Goal: Task Accomplishment & Management: Manage account settings

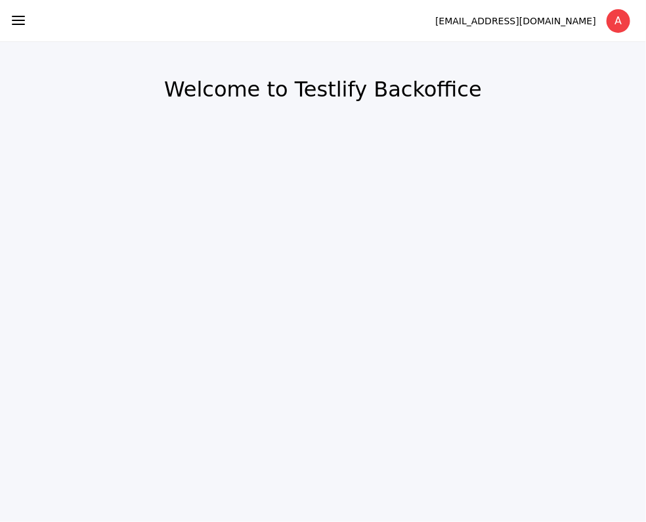
click at [17, 30] on section at bounding box center [18, 21] width 37 height 38
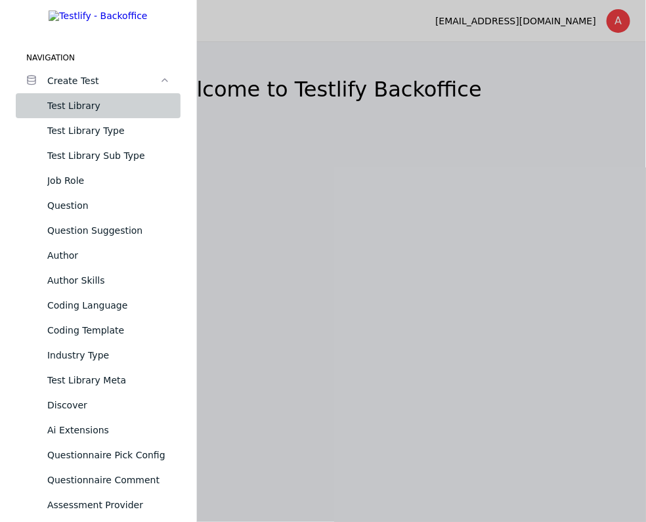
click at [87, 114] on div "Test Library" at bounding box center [108, 106] width 123 height 16
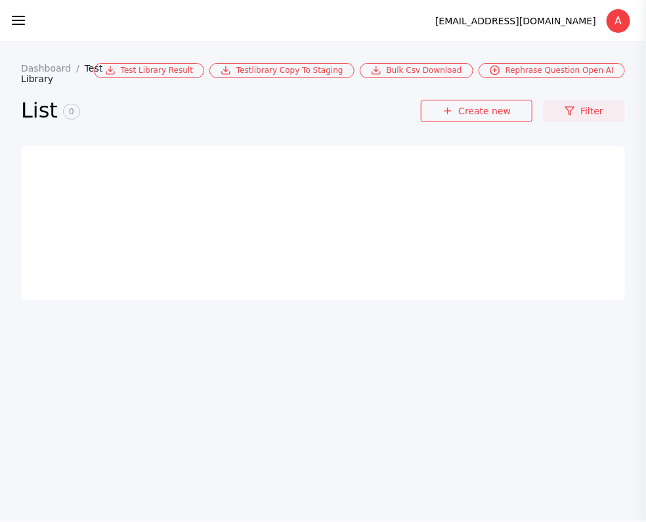
click at [557, 113] on link "Filter" at bounding box center [584, 111] width 82 height 22
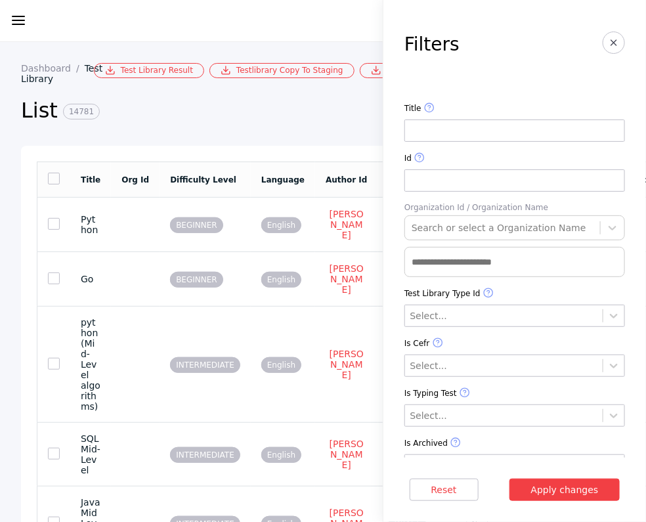
click at [521, 137] on input at bounding box center [514, 130] width 221 height 22
paste input "**********"
type input "**********"
click at [509, 478] on button "Apply changes" at bounding box center [564, 489] width 111 height 22
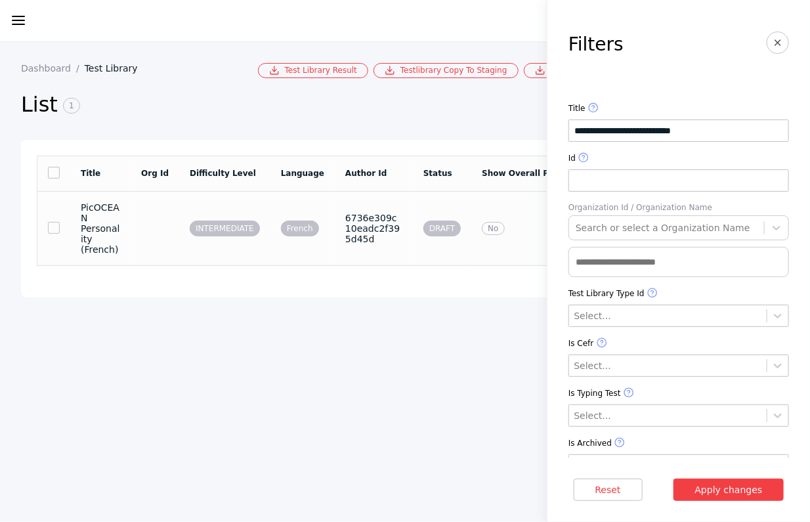
click at [120, 227] on section "PicOCEAN Personality (French)" at bounding box center [100, 228] width 39 height 53
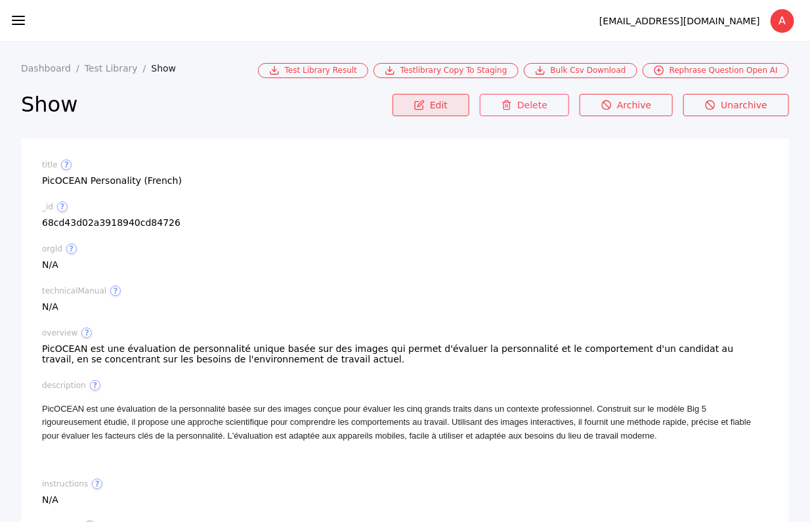
click at [435, 95] on link "Edit" at bounding box center [431, 105] width 77 height 22
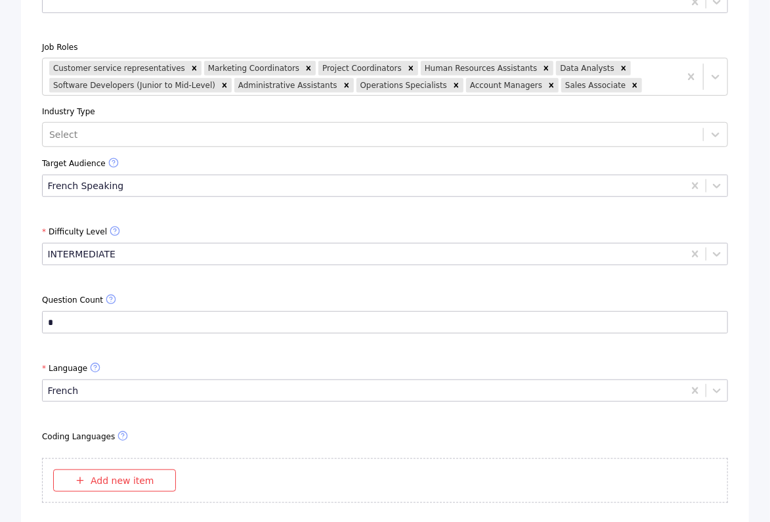
scroll to position [16754, 0]
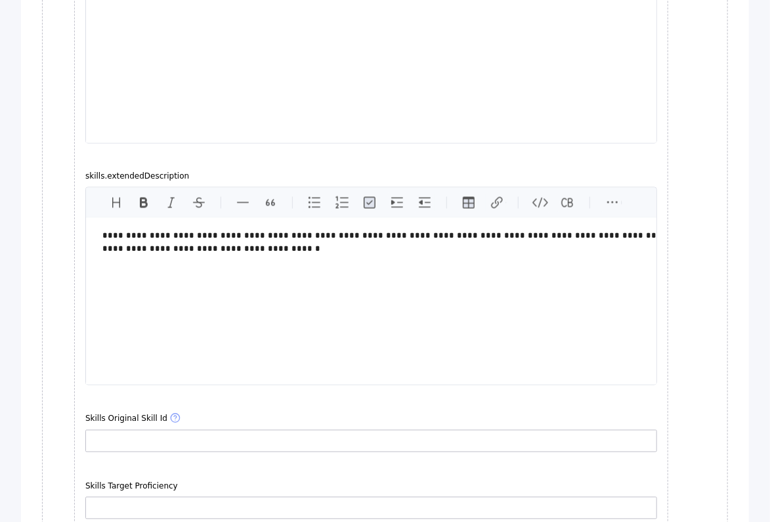
scroll to position [3396, 0]
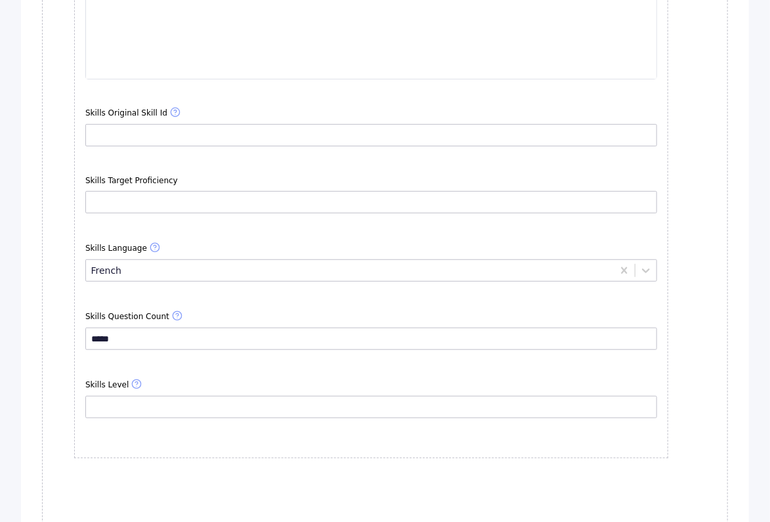
scroll to position [2590, 0]
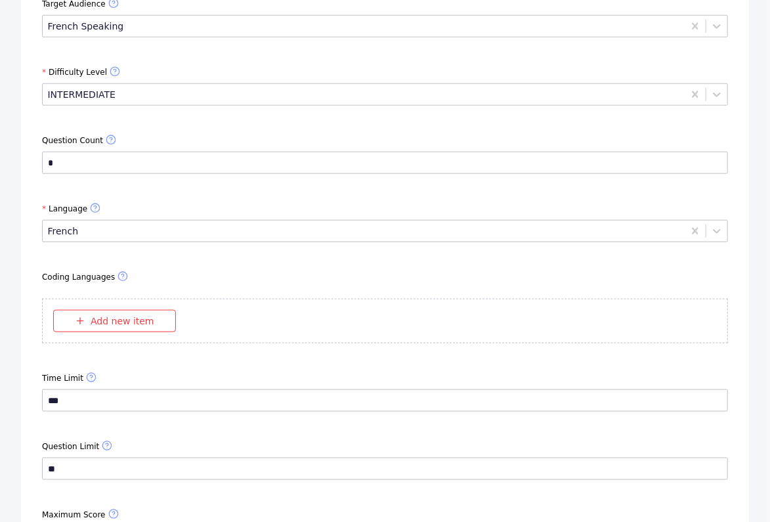
scroll to position [16754, 0]
